Goal: Task Accomplishment & Management: Manage account settings

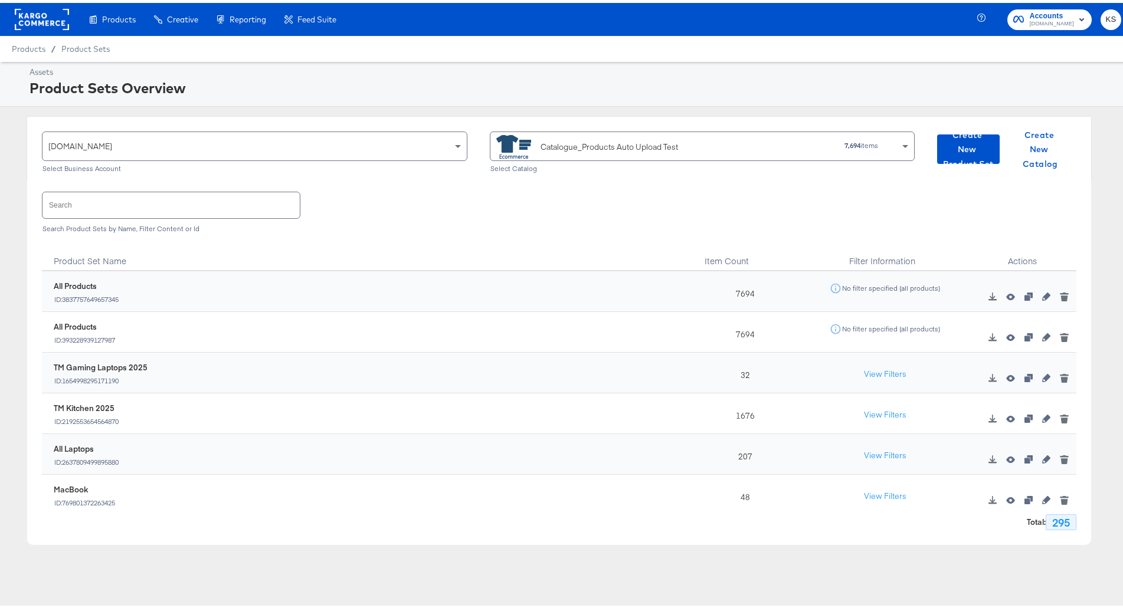
click at [210, 201] on input "text" at bounding box center [170, 201] width 257 height 25
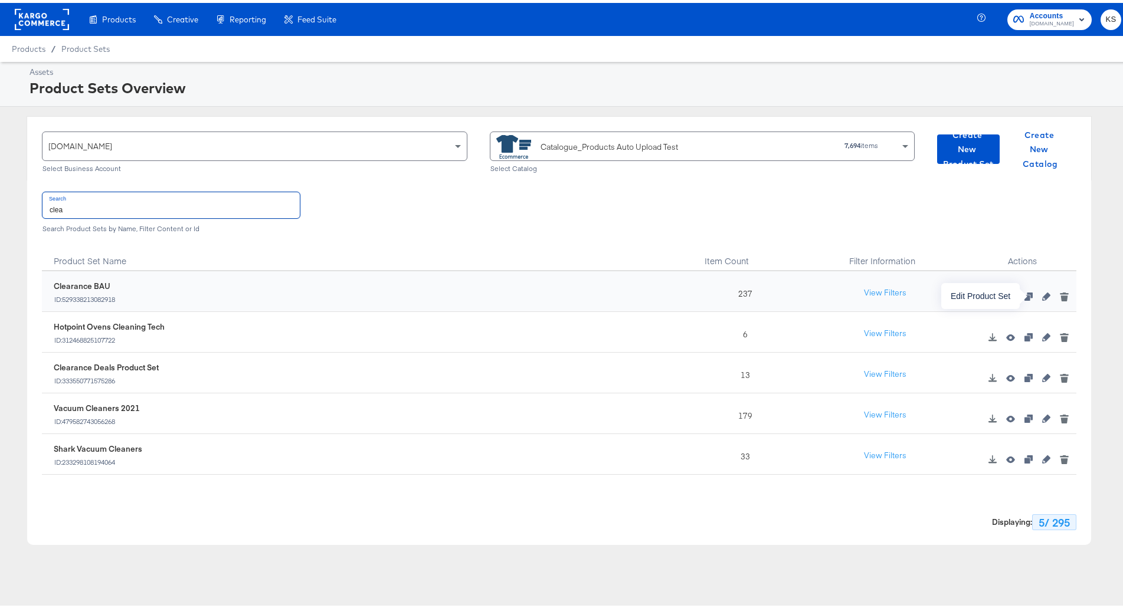
type input "clea"
click at [1042, 290] on icon "button" at bounding box center [1046, 294] width 8 height 8
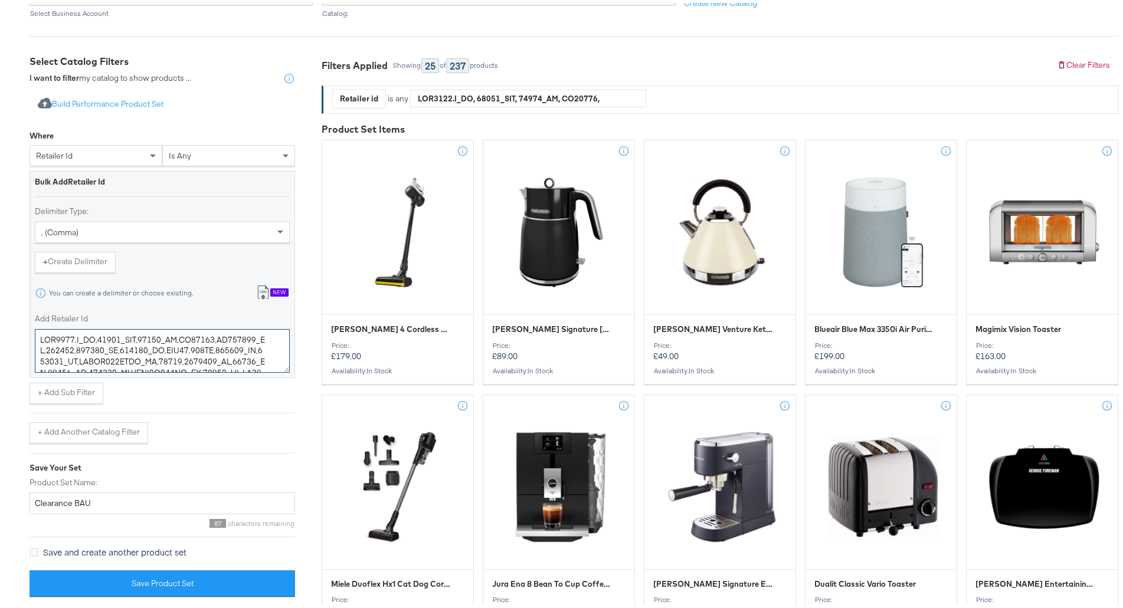
drag, startPoint x: 223, startPoint y: 363, endPoint x: -105, endPoint y: 210, distance: 361.8
click at [0, 210] on html "Products Products Product Catalogs Enhance Your Product Catalog, Map Them to Pu…" at bounding box center [566, 121] width 1133 height 608
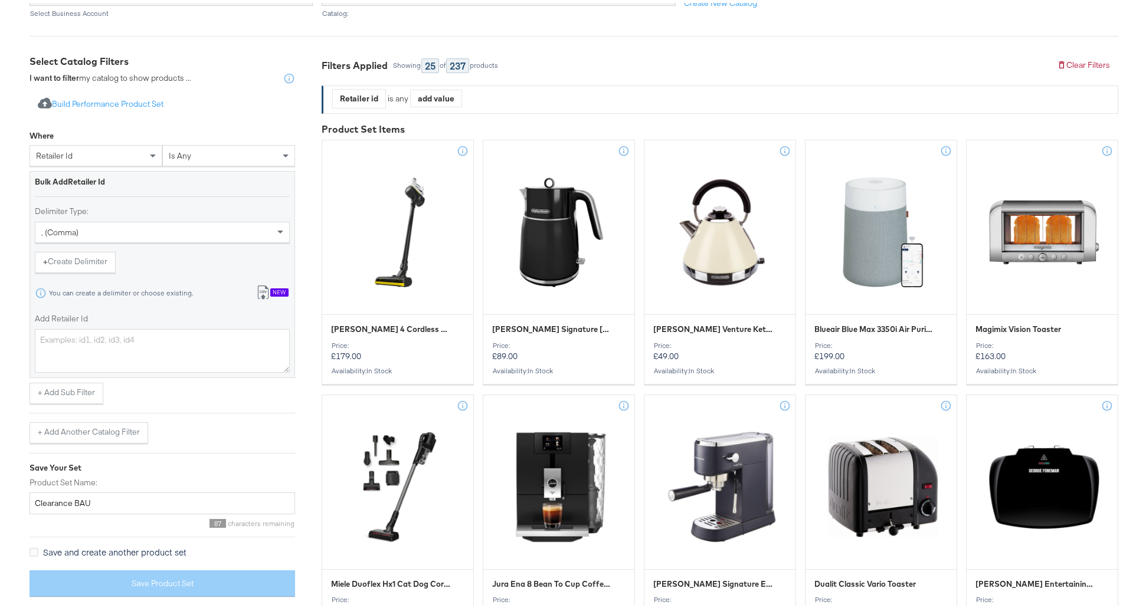
click at [260, 288] on icon at bounding box center [263, 290] width 14 height 14
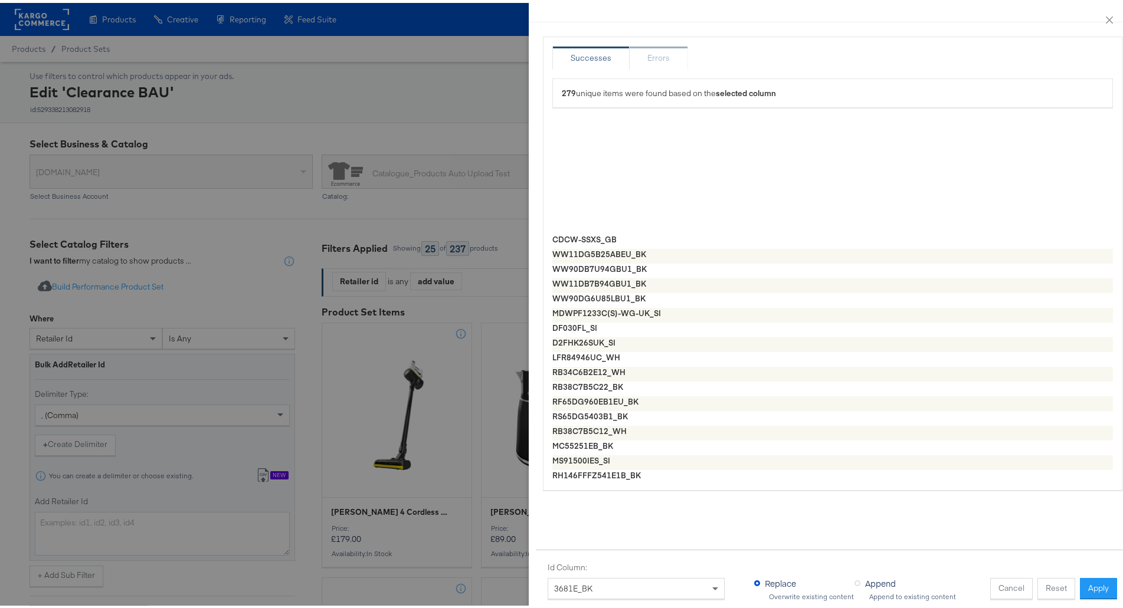
scroll to position [885, 0]
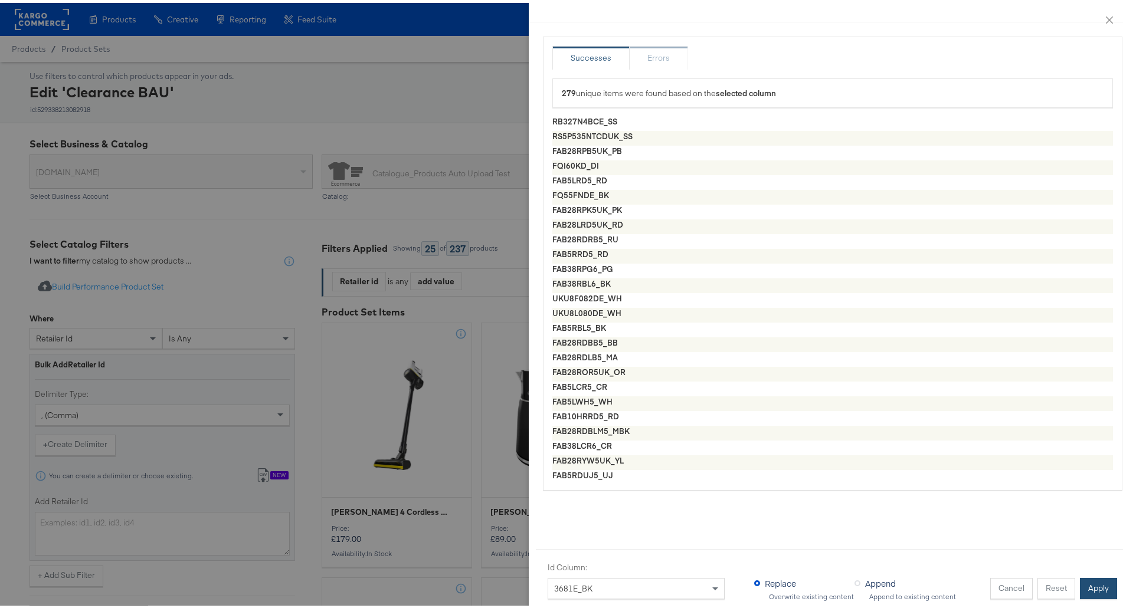
click at [1095, 578] on button "Apply" at bounding box center [1097, 585] width 37 height 21
type textarea "48F3ER_GG,4007E,KBI3001.M_SI,20237_BK,84142_COP,84140_BK,28000_SS,23440_BK,GF17…"
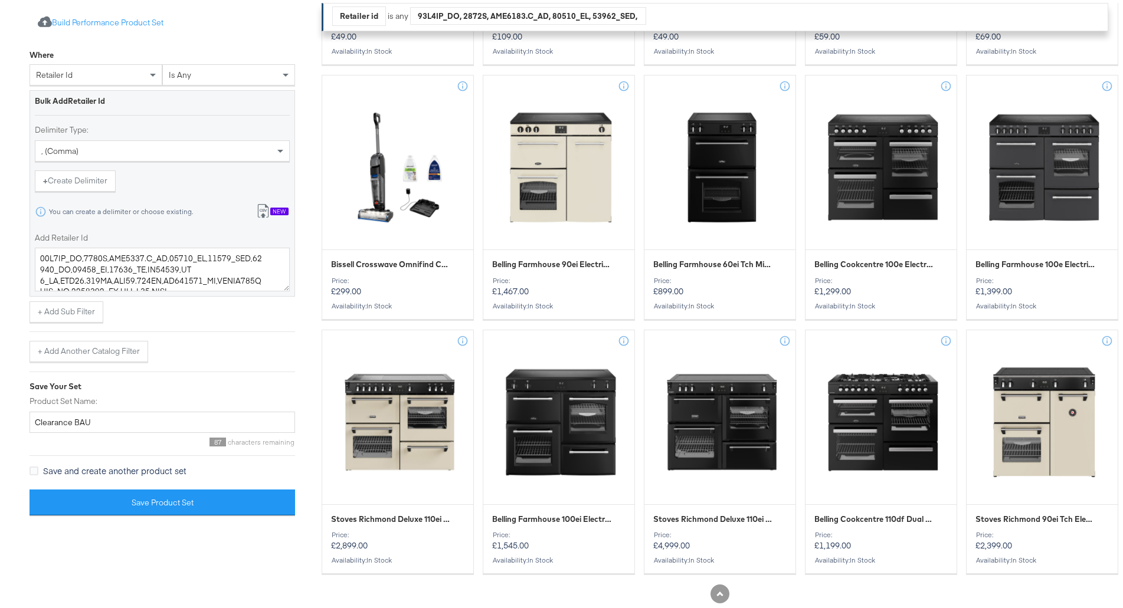
scroll to position [183, 0]
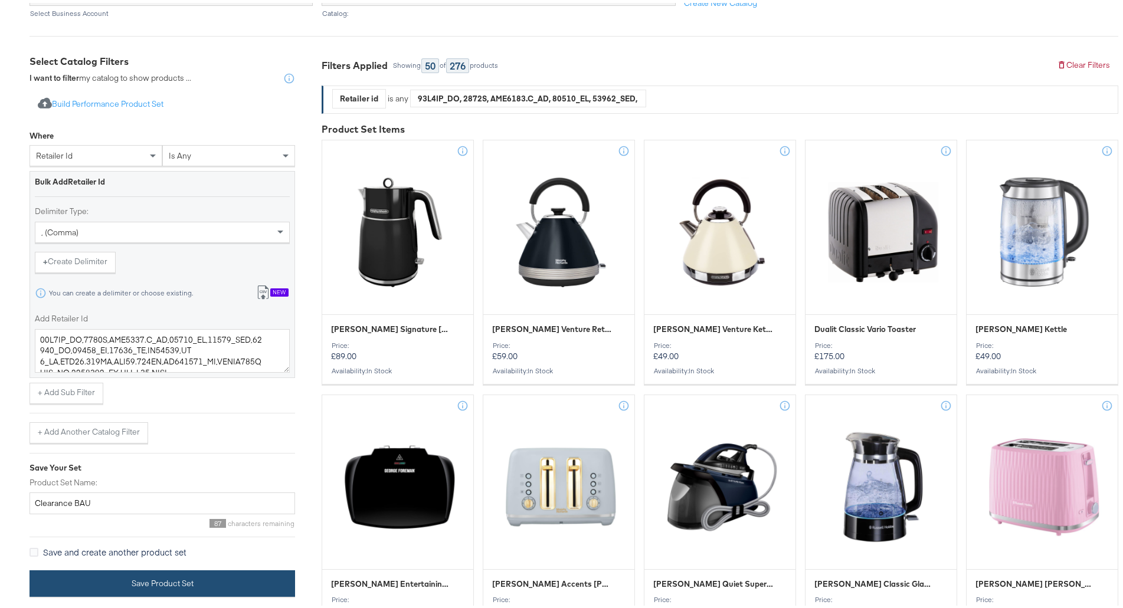
click at [223, 571] on button "Save Product Set" at bounding box center [161, 580] width 265 height 27
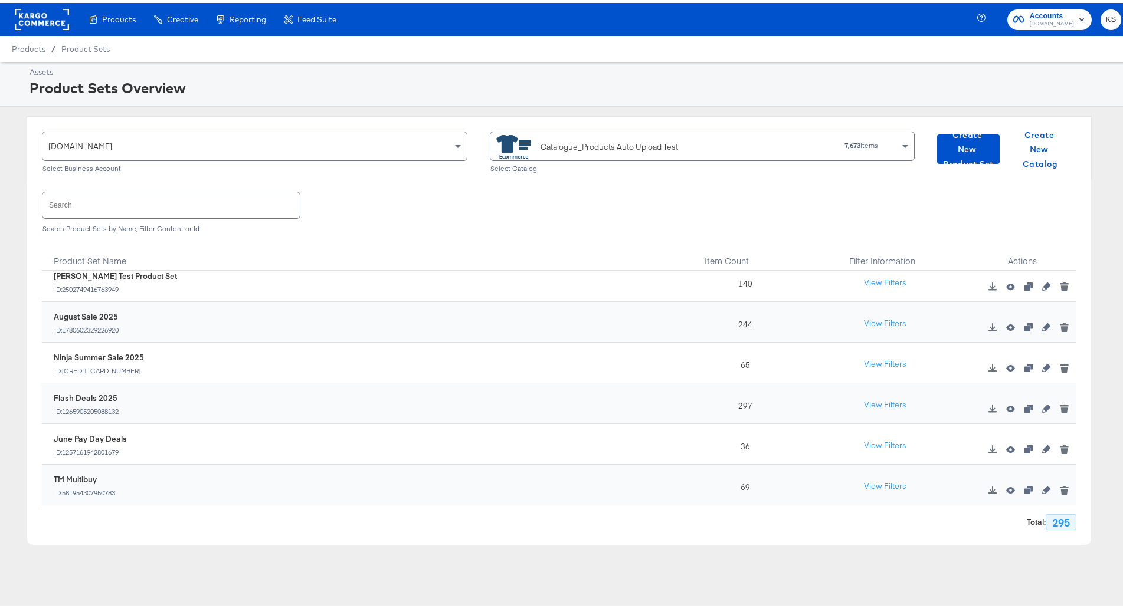
scroll to position [236, 0]
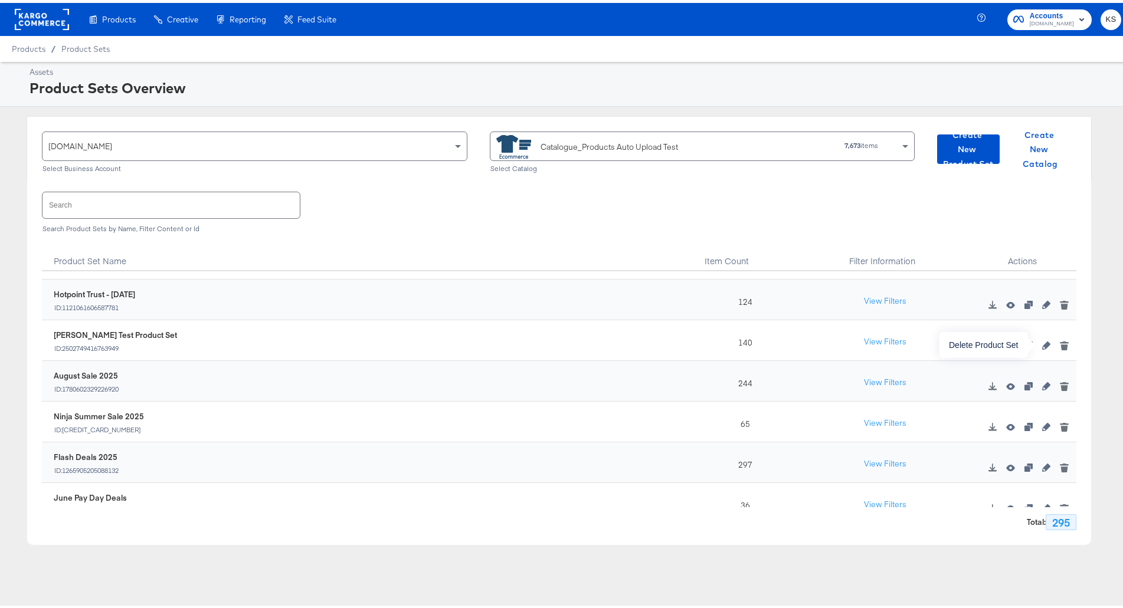
click at [1061, 343] on icon "button" at bounding box center [1064, 344] width 6 height 5
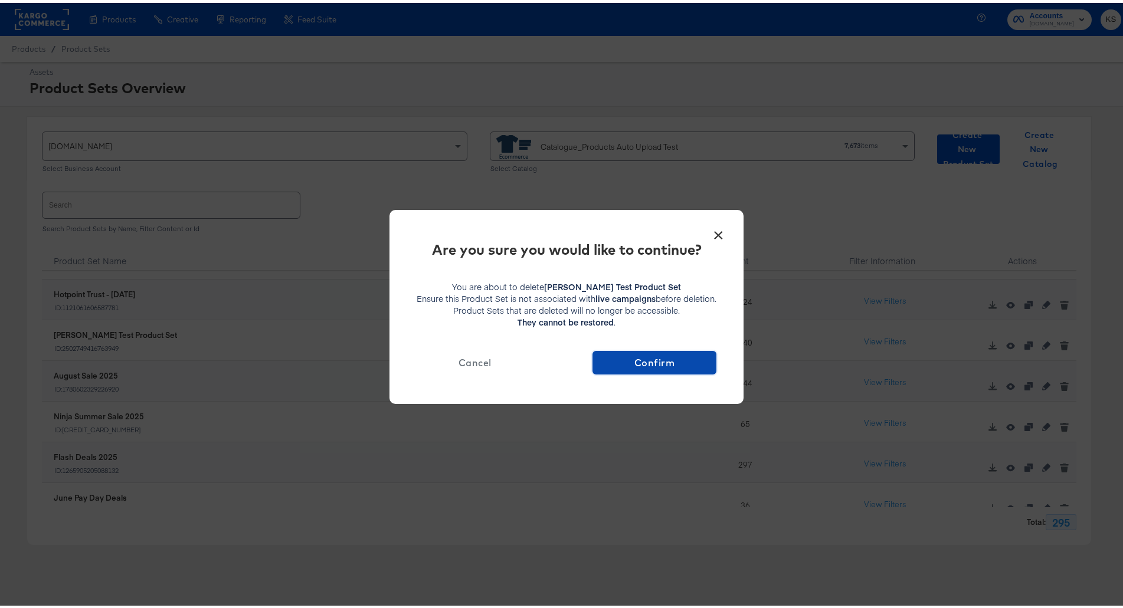
click at [672, 356] on span "Confirm" at bounding box center [654, 360] width 114 height 17
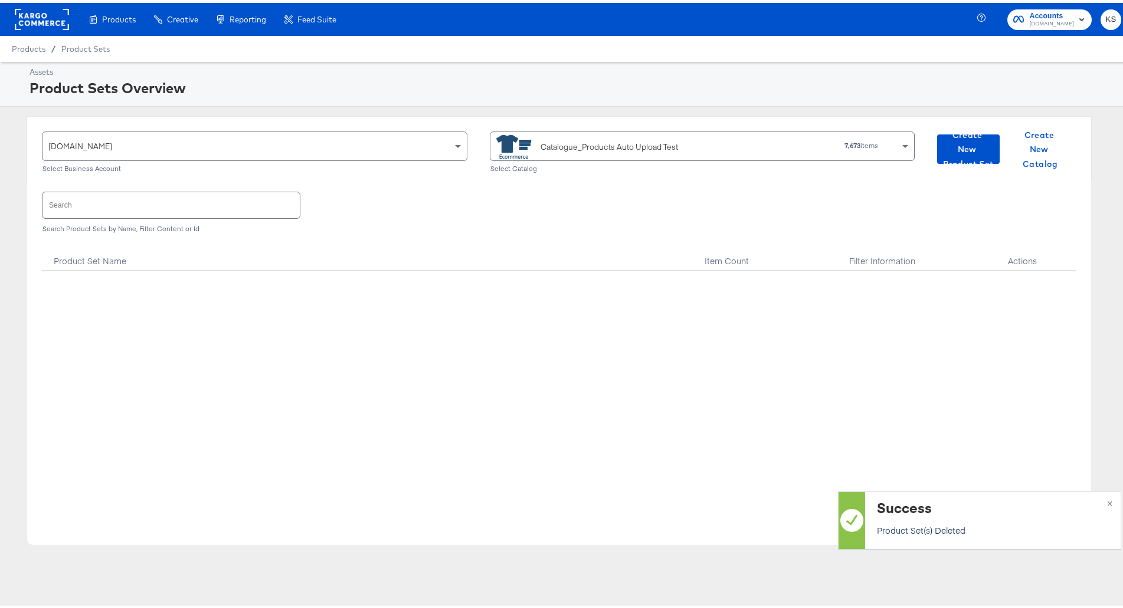
scroll to position [767, 0]
